Goal: Transaction & Acquisition: Purchase product/service

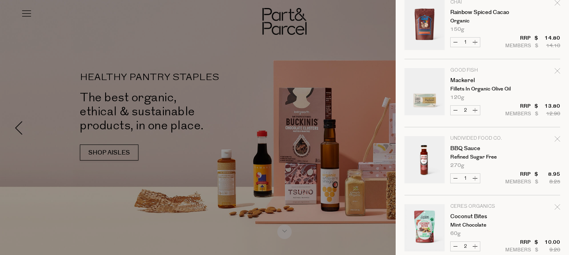
scroll to position [575, 0]
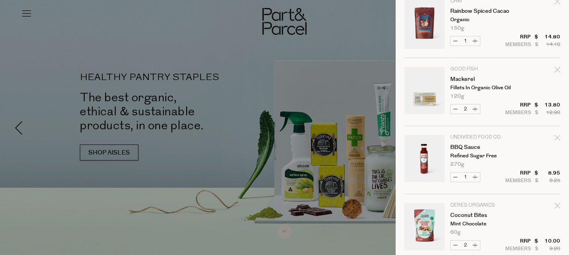
click at [557, 69] on icon "Remove Mackerel" at bounding box center [556, 69] width 5 height 5
type input "Add Membership"
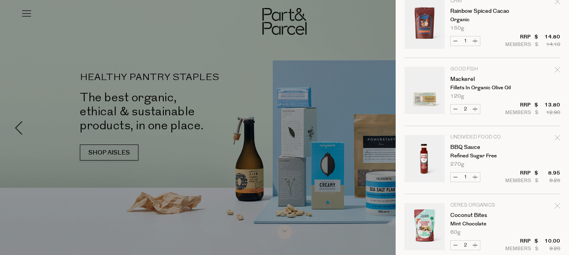
click at [557, 69] on icon "Remove Mackerel" at bounding box center [557, 70] width 6 height 6
click at [454, 106] on button "Decrease Mackerel" at bounding box center [455, 109] width 10 height 9
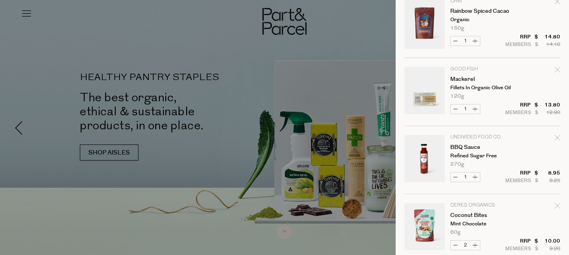
click at [454, 109] on button "Decrease Mackerel" at bounding box center [455, 109] width 10 height 9
type input "0"
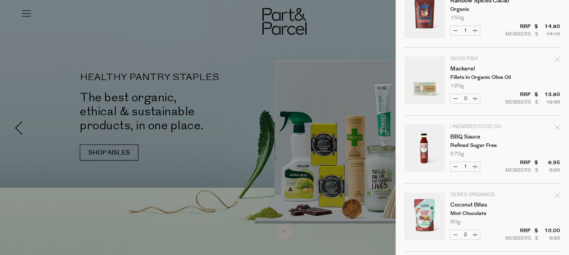
scroll to position [587, 0]
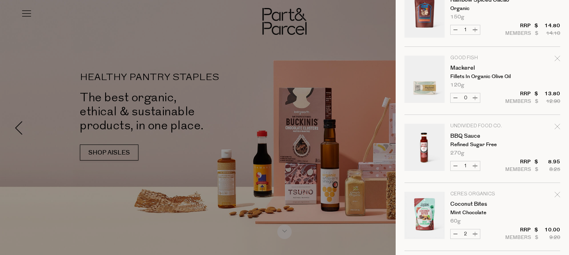
click at [556, 58] on icon "Remove Mackerel" at bounding box center [557, 59] width 6 height 6
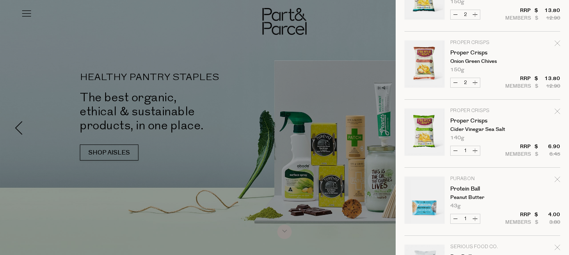
scroll to position [0, 0]
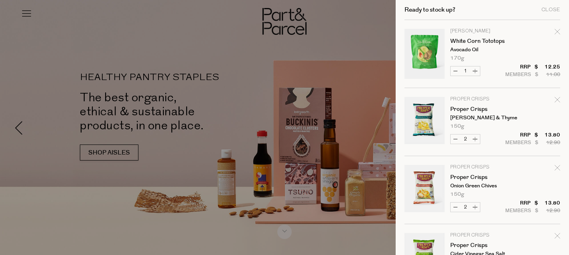
click at [27, 14] on div at bounding box center [284, 127] width 569 height 255
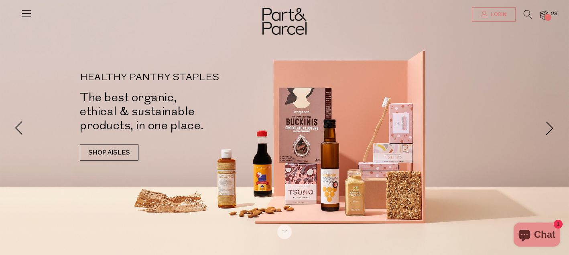
click at [498, 13] on span "Login" at bounding box center [497, 14] width 18 height 7
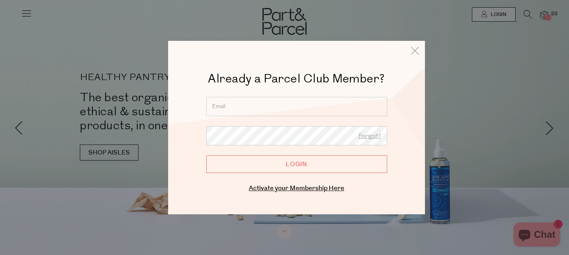
click at [378, 26] on div at bounding box center [284, 127] width 569 height 255
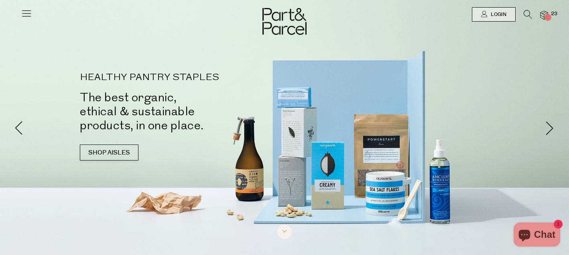
click at [550, 15] on span "23" at bounding box center [553, 13] width 10 height 7
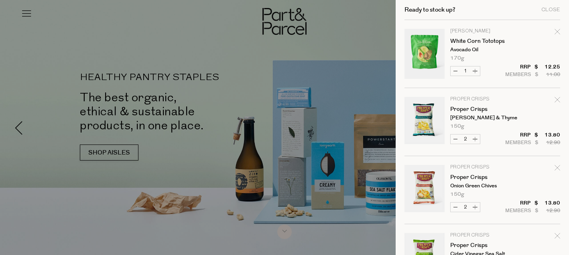
click at [83, 21] on div at bounding box center [284, 127] width 569 height 255
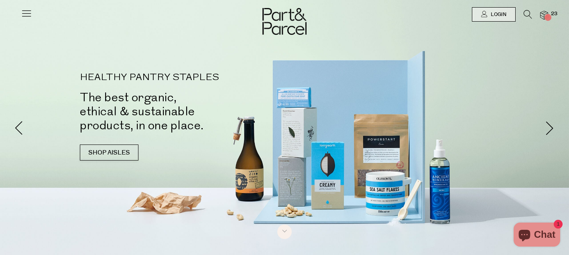
click at [26, 14] on icon at bounding box center [26, 13] width 11 height 11
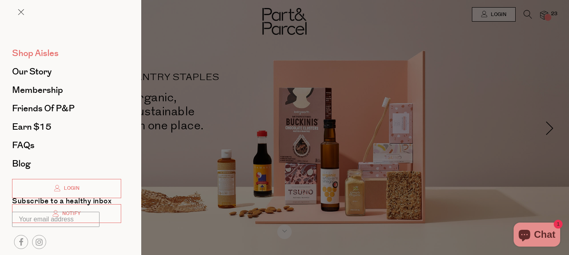
click at [46, 54] on span "Shop Aisles" at bounding box center [35, 53] width 47 height 13
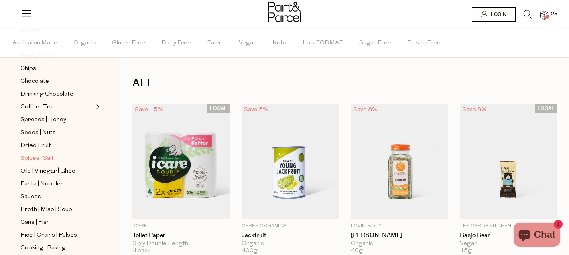
scroll to position [154, 0]
click at [40, 121] on span "Spreads | Honey" at bounding box center [43, 121] width 46 height 10
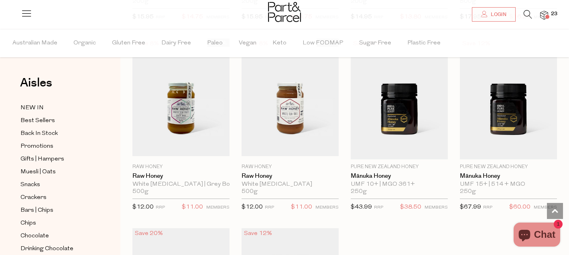
scroll to position [1704, 0]
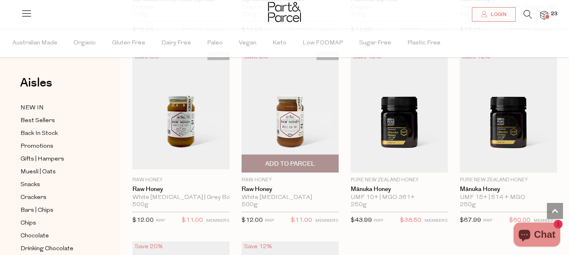
click at [297, 123] on img at bounding box center [289, 112] width 97 height 115
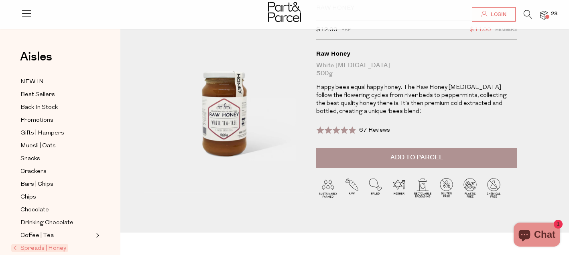
scroll to position [34, 0]
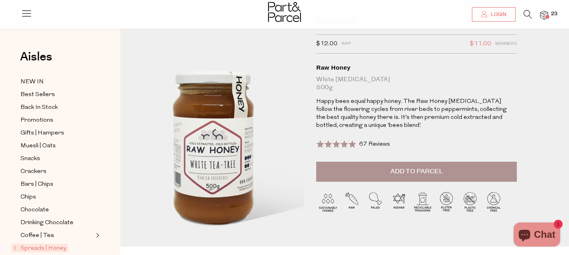
click at [238, 140] on img at bounding box center [212, 120] width 287 height 339
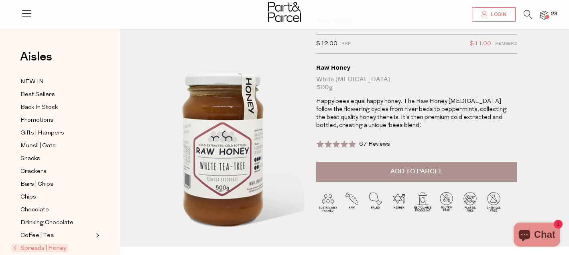
click at [226, 137] on img at bounding box center [222, 122] width 287 height 339
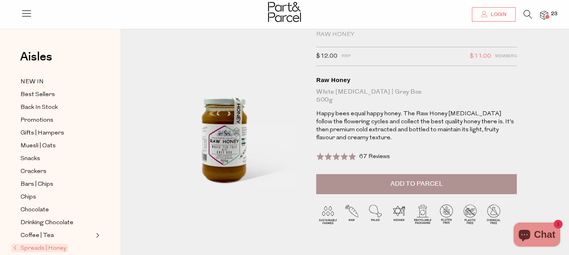
scroll to position [23, 0]
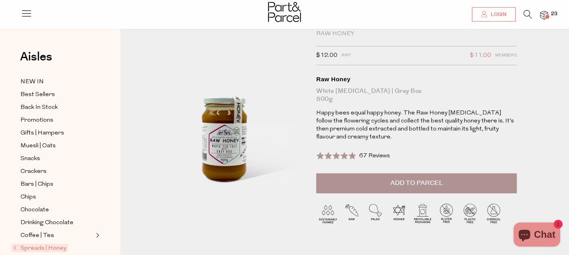
click at [371, 154] on span "67 Reviews" at bounding box center [374, 156] width 31 height 6
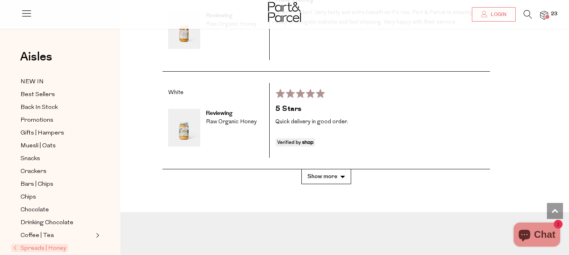
scroll to position [1434, 0]
click at [338, 169] on button "Show more" at bounding box center [326, 176] width 50 height 15
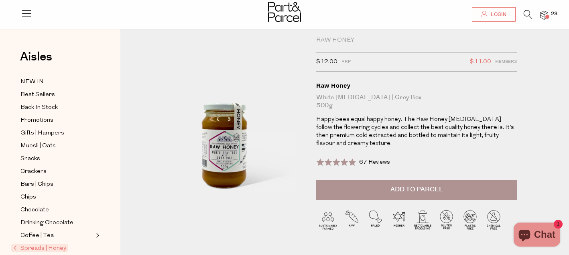
scroll to position [17, 0]
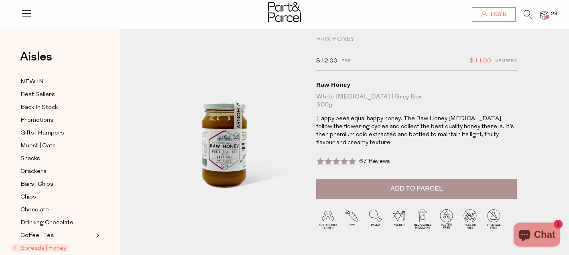
click at [397, 190] on span "Add to Parcel" at bounding box center [416, 188] width 53 height 9
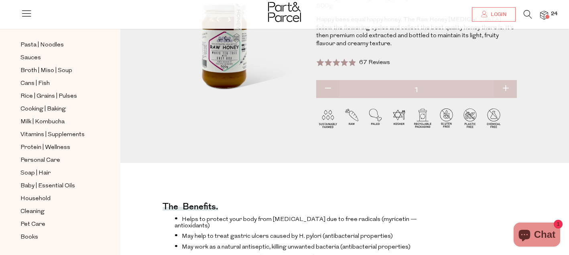
scroll to position [121, 0]
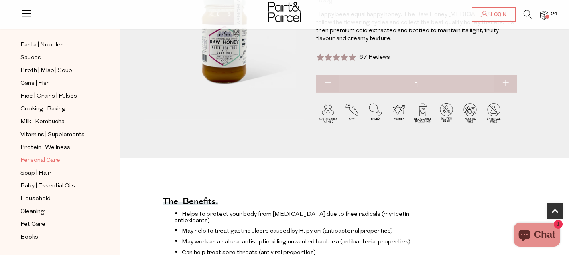
click at [41, 162] on span "Personal Care" at bounding box center [40, 161] width 40 height 10
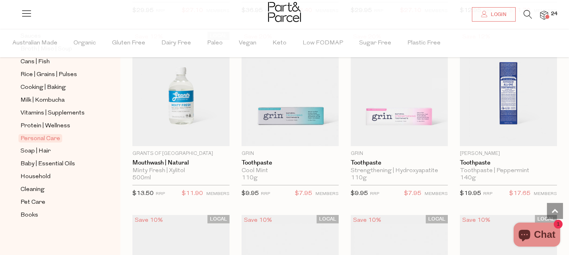
scroll to position [1176, 0]
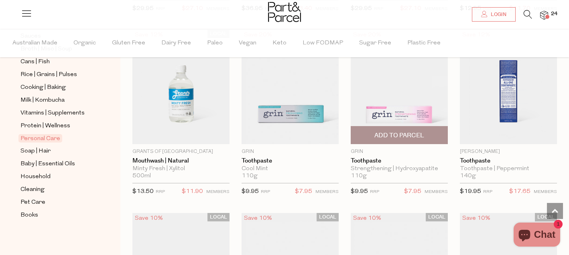
click at [417, 137] on span "Add To Parcel" at bounding box center [399, 136] width 50 height 8
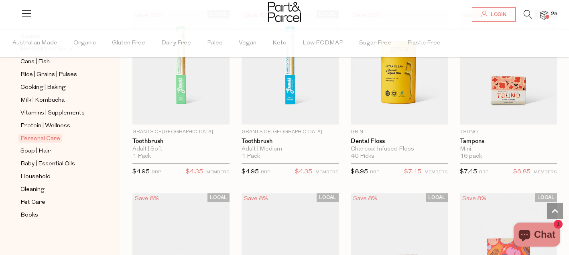
scroll to position [1927, 0]
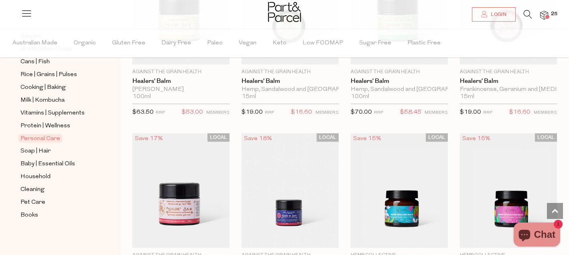
scroll to position [3457, 0]
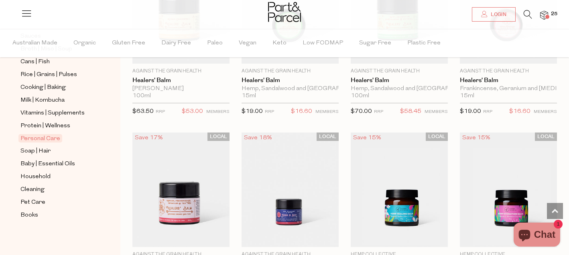
click at [546, 15] on span at bounding box center [547, 17] width 4 height 4
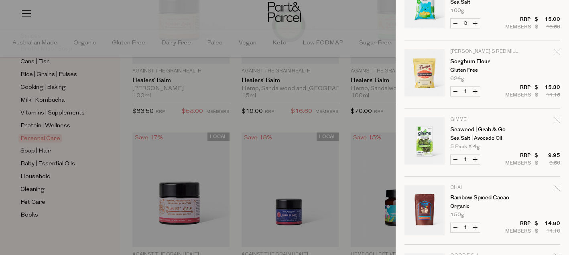
scroll to position [533, 0]
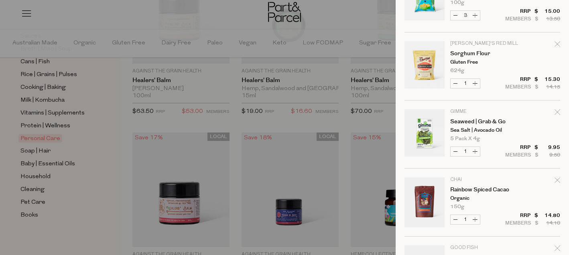
click at [455, 83] on button "Decrease Sorghum Flour" at bounding box center [455, 83] width 10 height 9
type input "0"
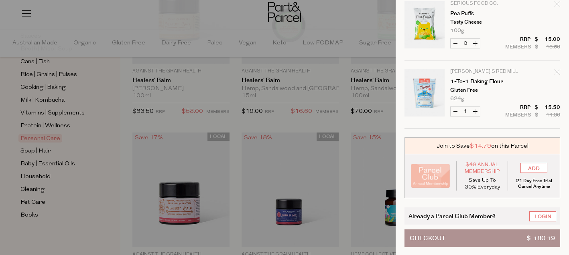
scroll to position [983, 0]
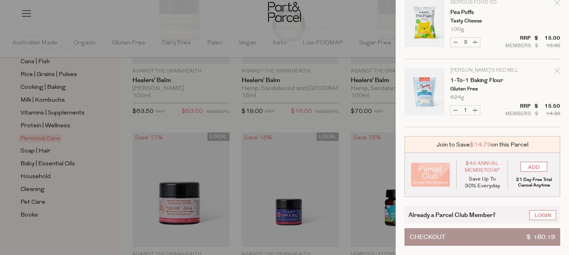
click at [490, 236] on button "Checkout $ 180.19" at bounding box center [482, 238] width 156 height 18
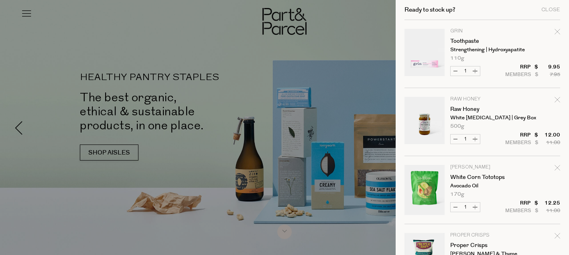
click at [338, 13] on div at bounding box center [284, 127] width 569 height 255
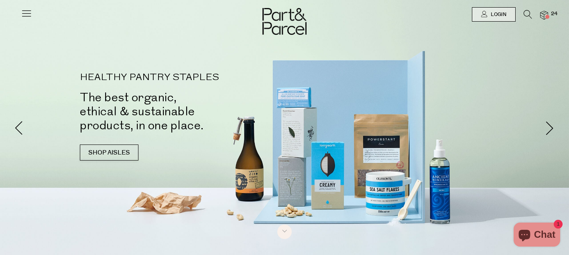
click at [545, 13] on img at bounding box center [544, 15] width 8 height 9
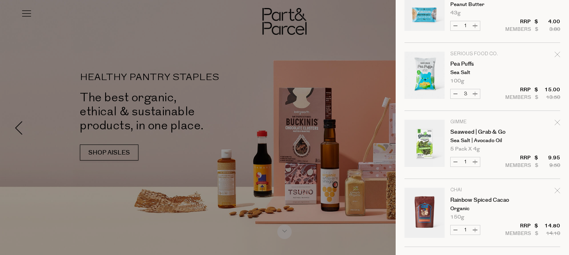
scroll to position [455, 0]
click at [476, 91] on button "Increase Pea Puffs" at bounding box center [475, 92] width 10 height 9
type input "4"
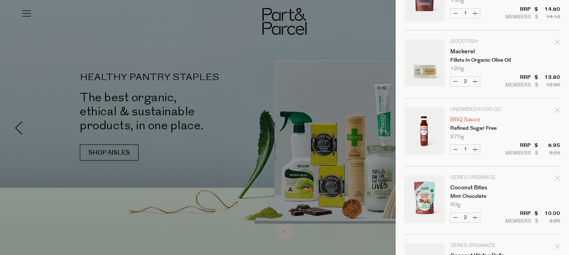
scroll to position [671, 0]
click at [557, 40] on icon "Remove Mackerel" at bounding box center [557, 43] width 6 height 6
type input "Add Membership"
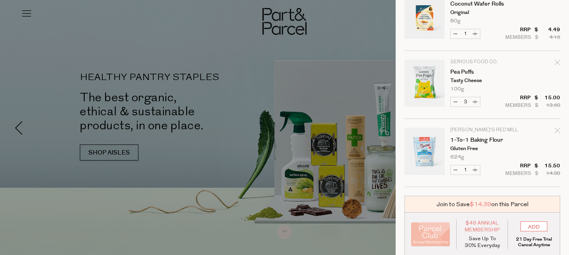
scroll to position [915, 0]
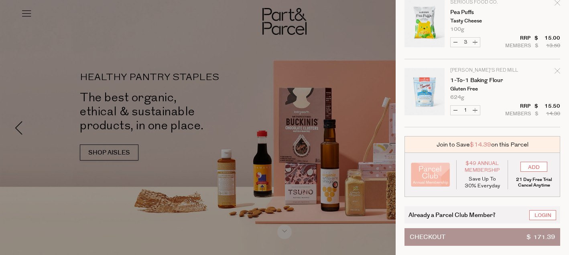
click at [471, 235] on button "Checkout $ 171.39" at bounding box center [482, 238] width 156 height 18
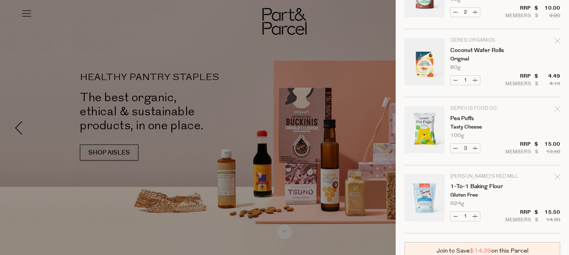
scroll to position [842, 0]
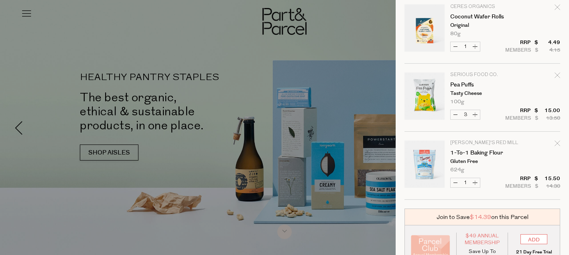
click at [476, 115] on button "Increase Pea Puffs" at bounding box center [475, 114] width 10 height 9
type input "4"
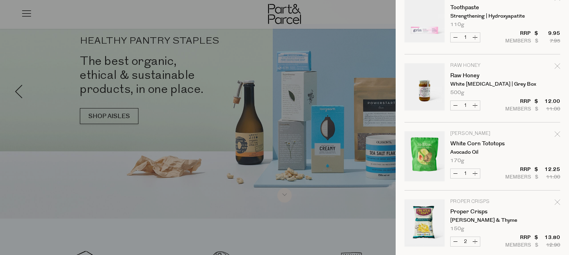
scroll to position [0, 0]
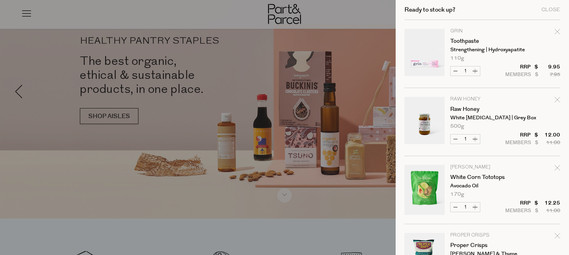
click at [105, 19] on div at bounding box center [284, 127] width 569 height 255
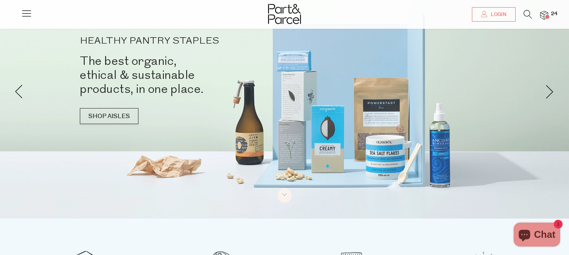
click at [26, 15] on icon at bounding box center [26, 13] width 11 height 11
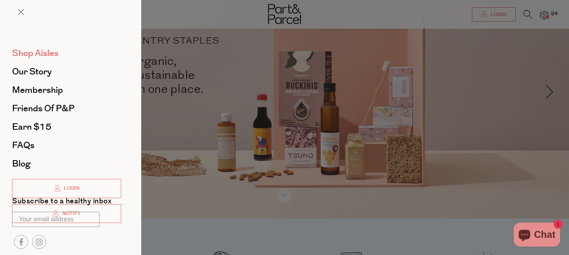
click at [43, 52] on span "Shop Aisles" at bounding box center [35, 53] width 47 height 13
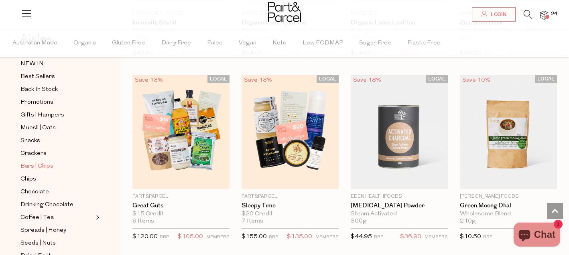
scroll to position [47, 0]
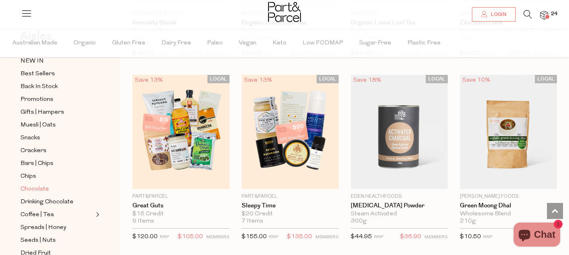
click at [43, 189] on span "Chocolate" at bounding box center [34, 190] width 28 height 10
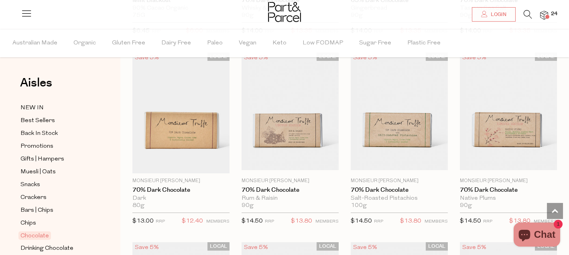
scroll to position [1351, 0]
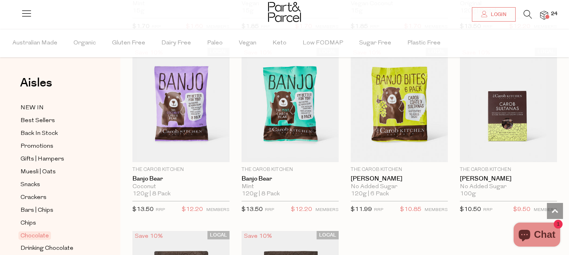
scroll to position [2143, 0]
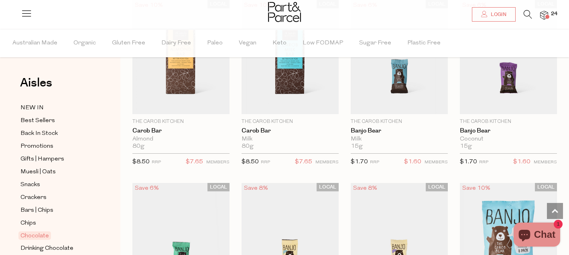
click at [546, 16] on span at bounding box center [547, 17] width 4 height 4
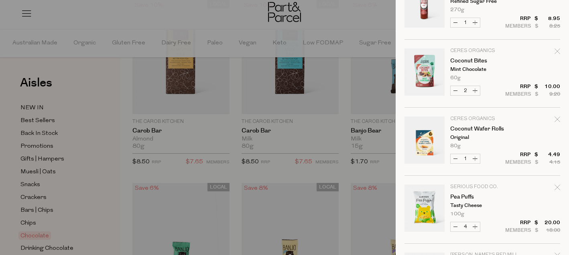
scroll to position [915, 0]
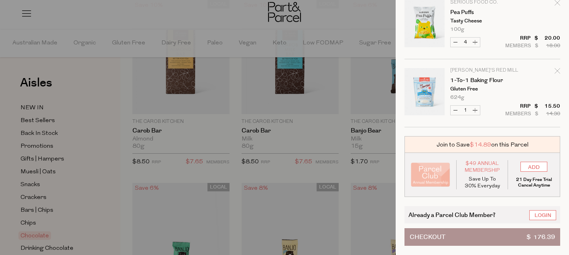
click at [474, 238] on button "Checkout $ 176.39" at bounding box center [482, 238] width 156 height 18
